Goal: Task Accomplishment & Management: Manage account settings

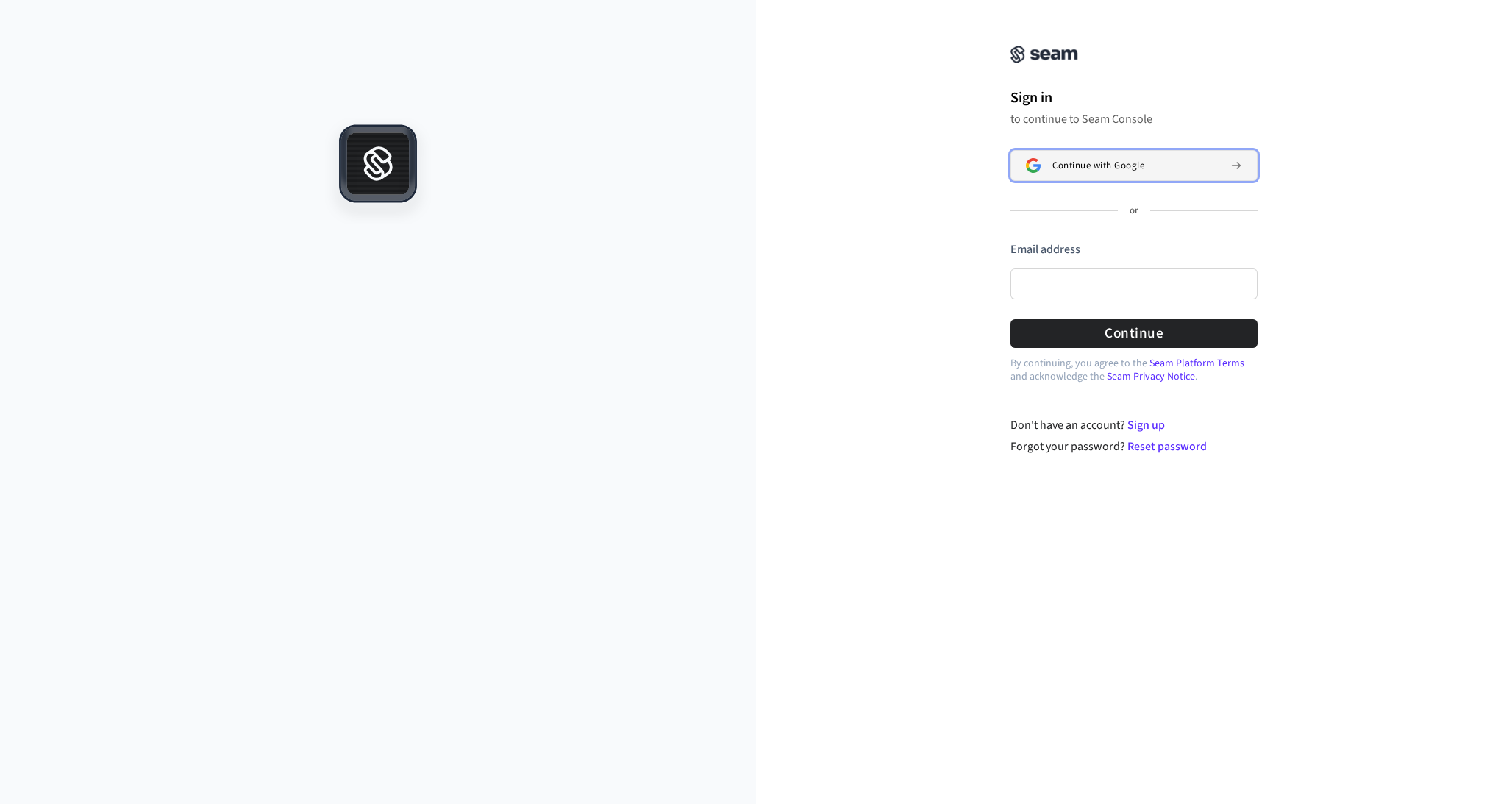
click at [1164, 160] on div "Continue with Google" at bounding box center [1135, 165] width 166 height 12
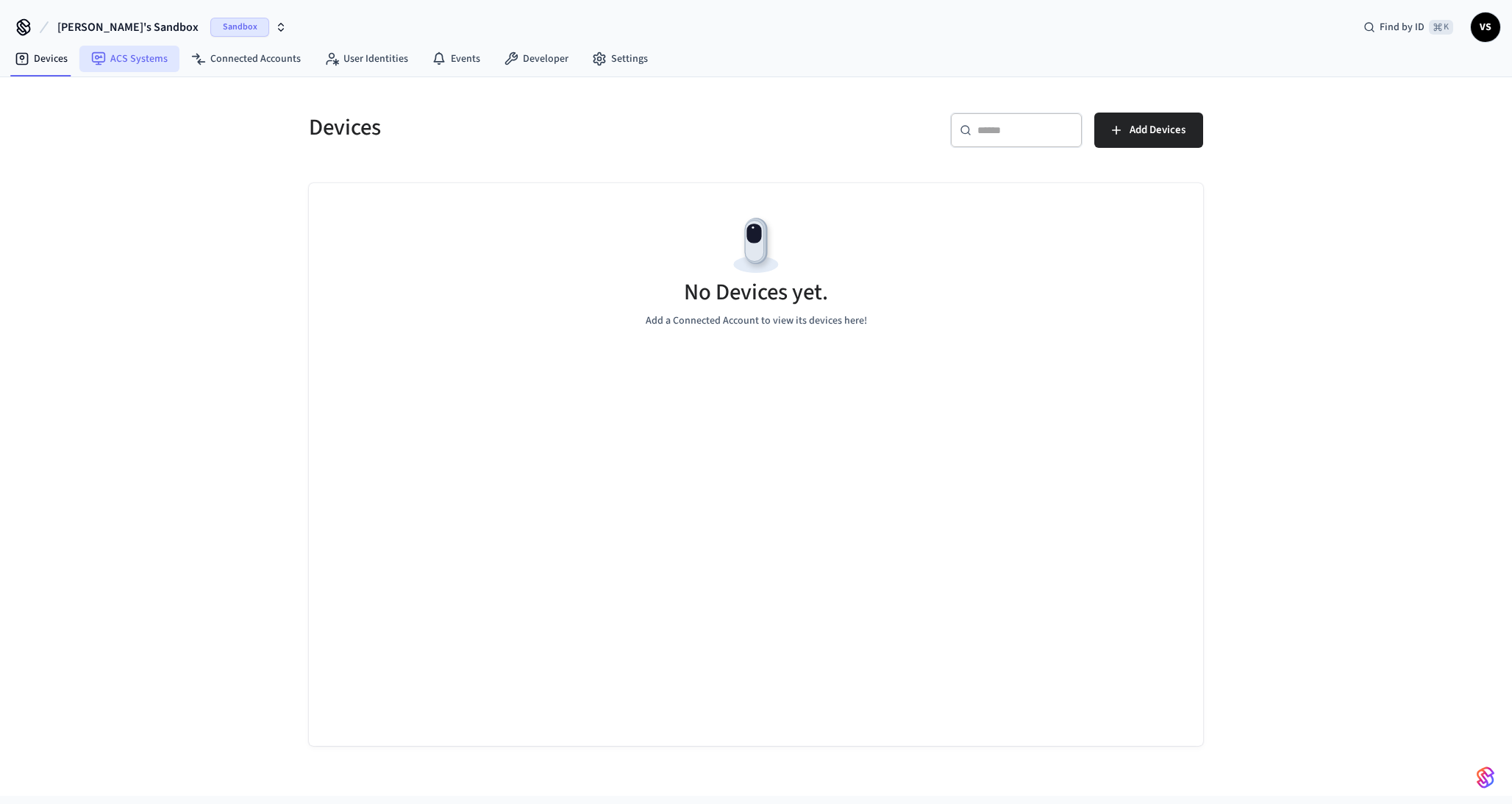
click at [154, 65] on link "ACS Systems" at bounding box center [129, 59] width 100 height 26
click at [235, 61] on link "Connected Accounts" at bounding box center [245, 59] width 133 height 26
click at [210, 25] on span "Sandbox" at bounding box center [239, 27] width 59 height 20
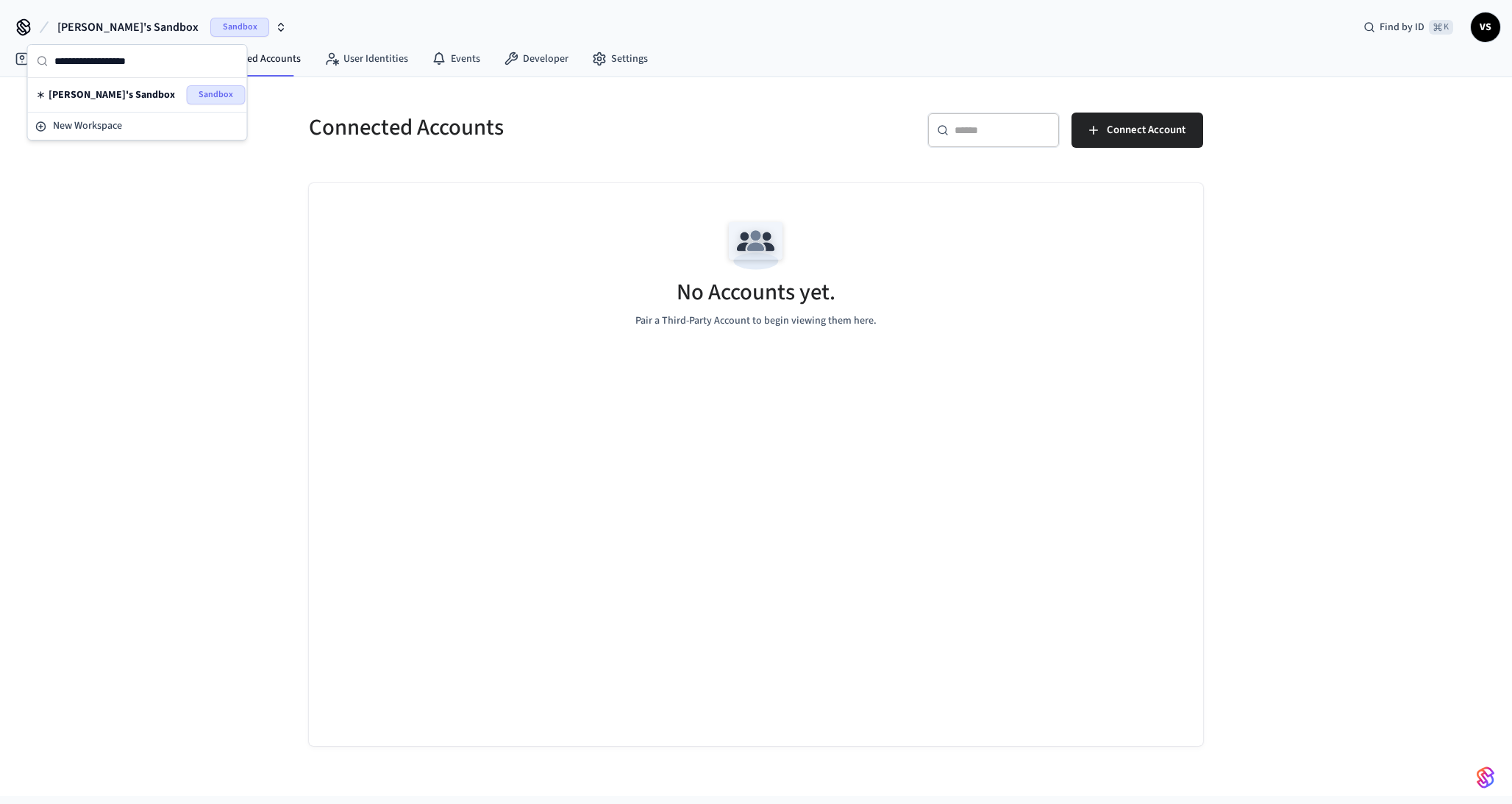
click at [196, 196] on div "Connected Accounts ​ ​ Connect Account No Accounts yet. Pair a Third-Party Acco…" at bounding box center [756, 436] width 1512 height 718
click at [1486, 31] on span "VS" at bounding box center [1485, 27] width 26 height 26
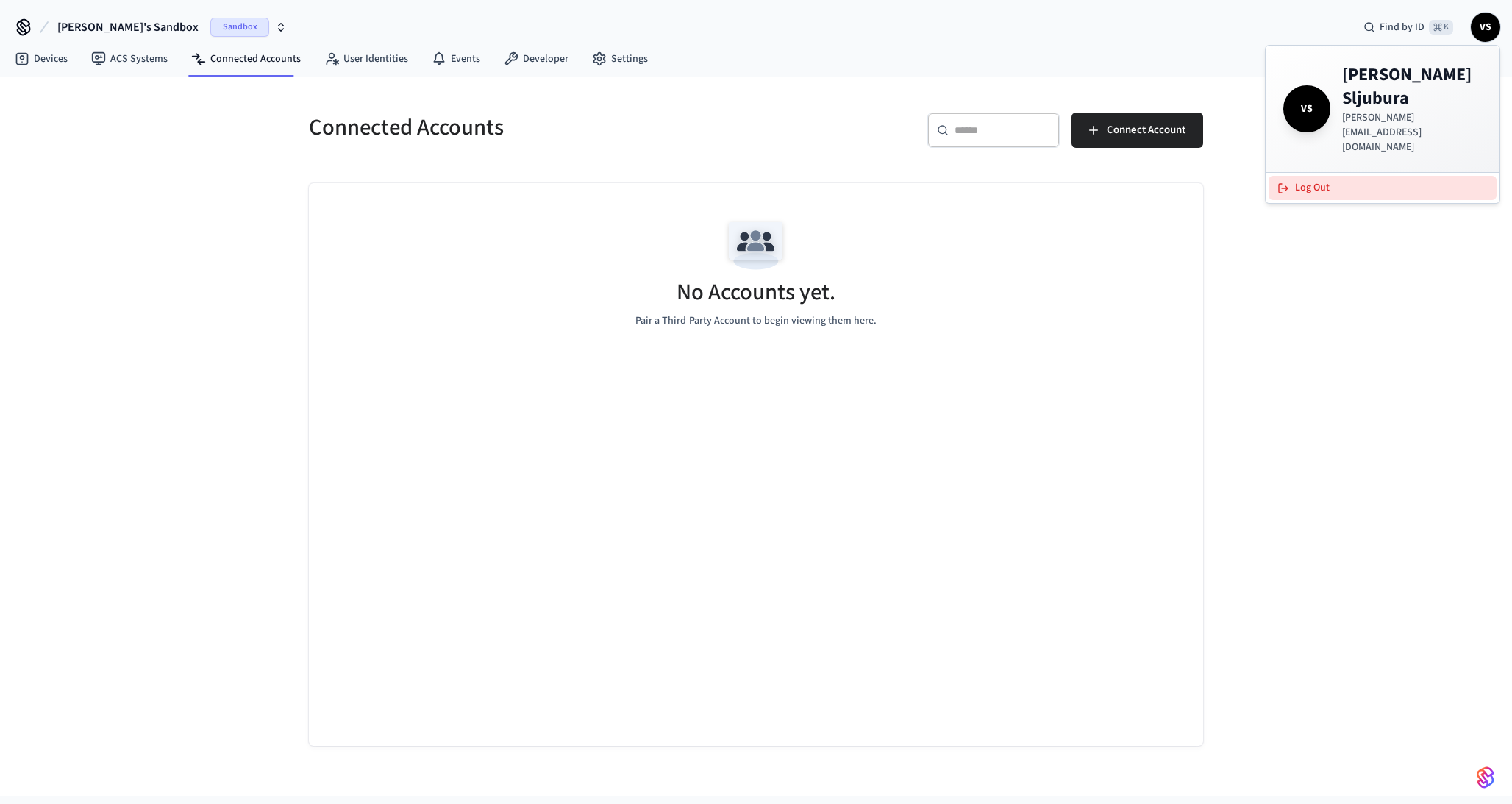
click at [1362, 176] on button "Log Out" at bounding box center [1382, 188] width 228 height 24
